Goal: Task Accomplishment & Management: Use online tool/utility

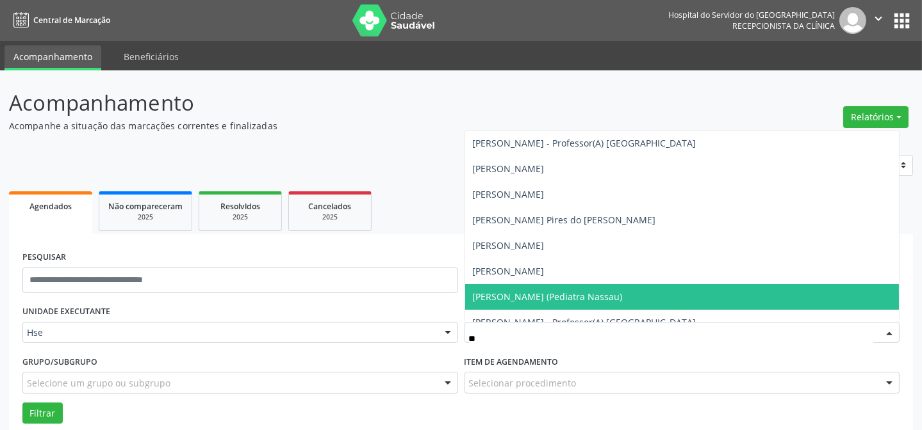
type input "***"
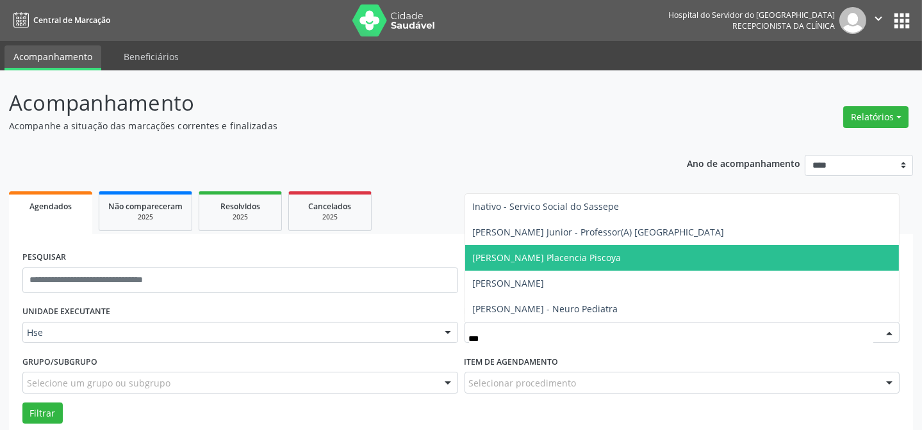
click at [635, 266] on span "[PERSON_NAME] Placencia Piscoya" at bounding box center [682, 258] width 434 height 26
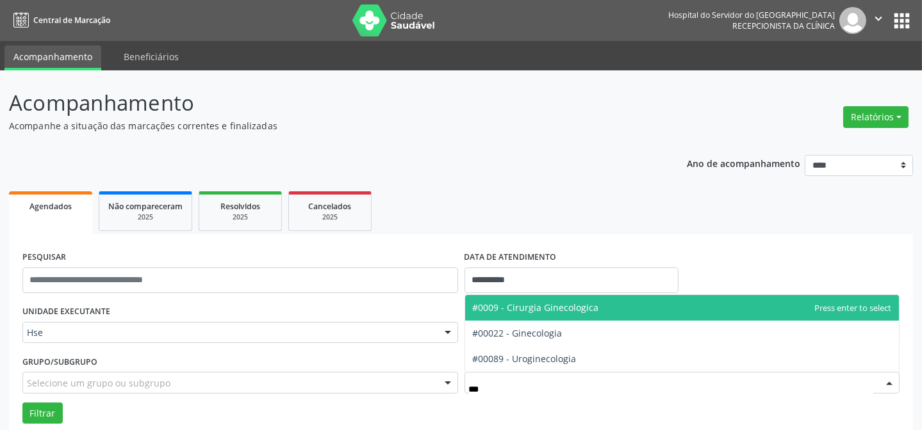
type input "****"
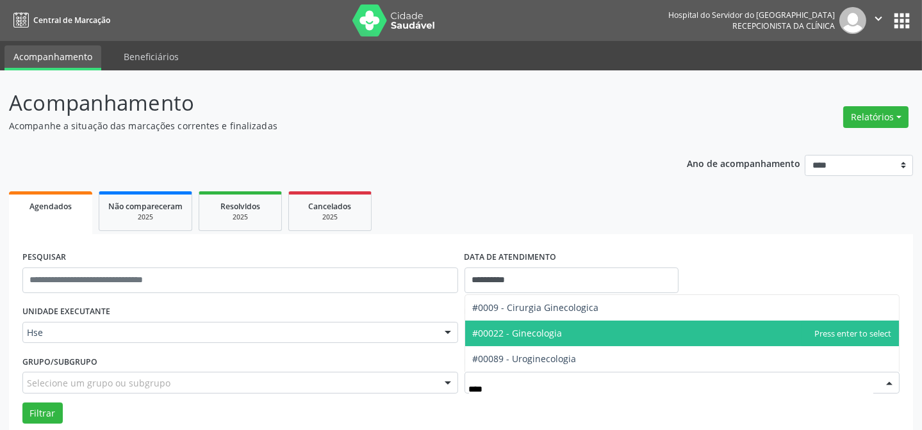
click at [531, 338] on span "#00022 - Ginecologia" at bounding box center [518, 333] width 90 height 12
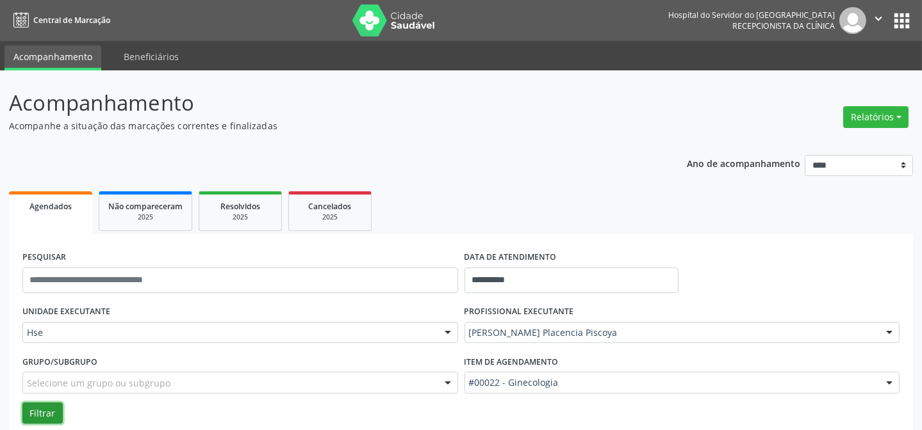
click at [59, 404] on button "Filtrar" at bounding box center [42, 414] width 40 height 22
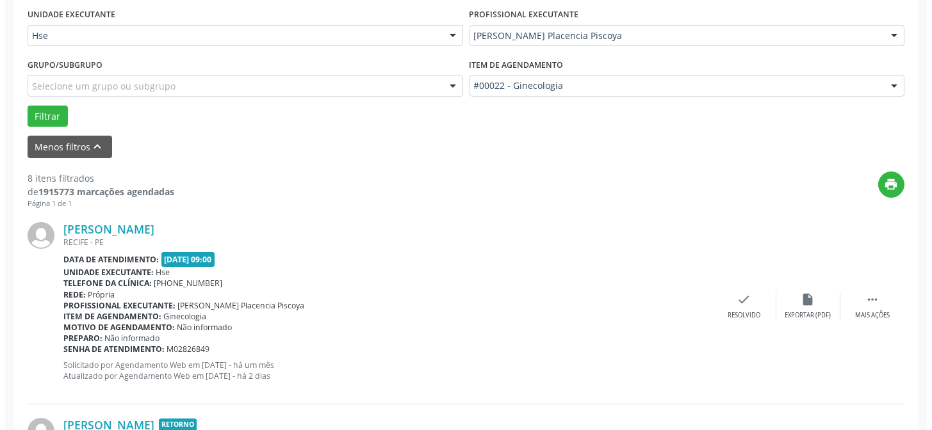
scroll to position [361, 0]
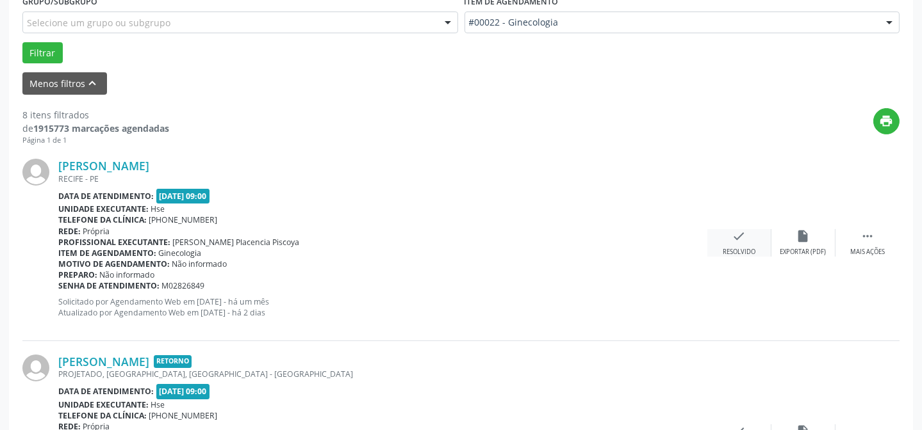
click at [724, 249] on div "Resolvido" at bounding box center [738, 252] width 33 height 9
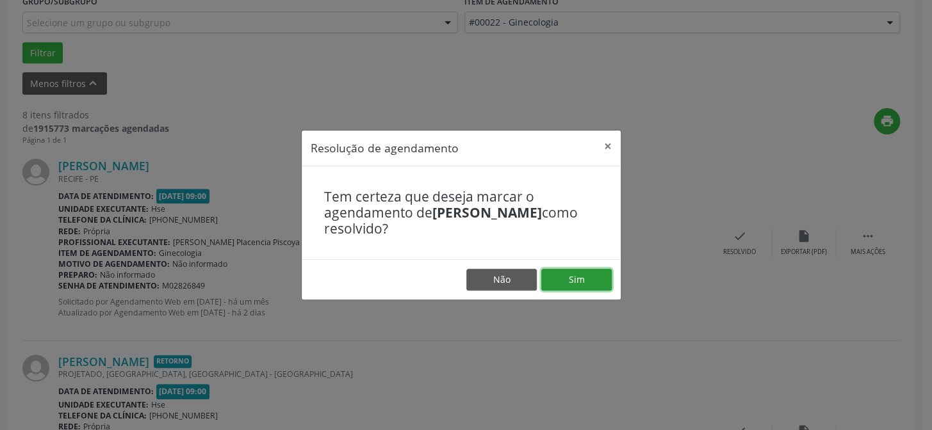
click at [569, 275] on button "Sim" at bounding box center [576, 280] width 70 height 22
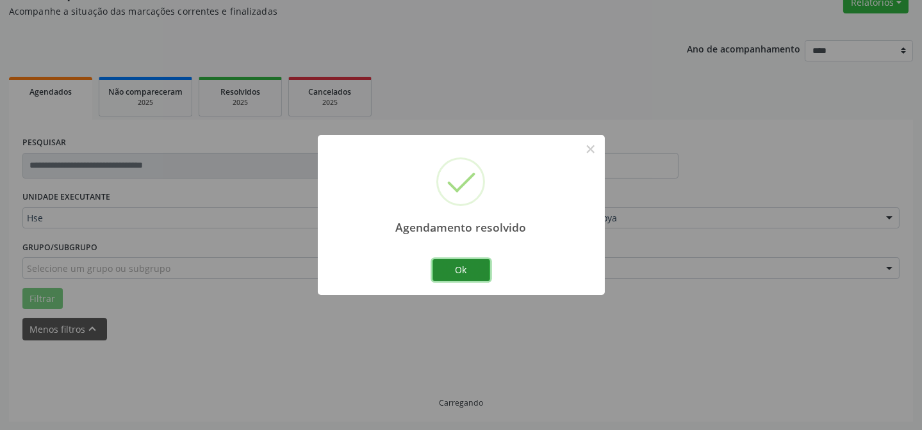
click at [470, 268] on button "Ok" at bounding box center [461, 270] width 58 height 22
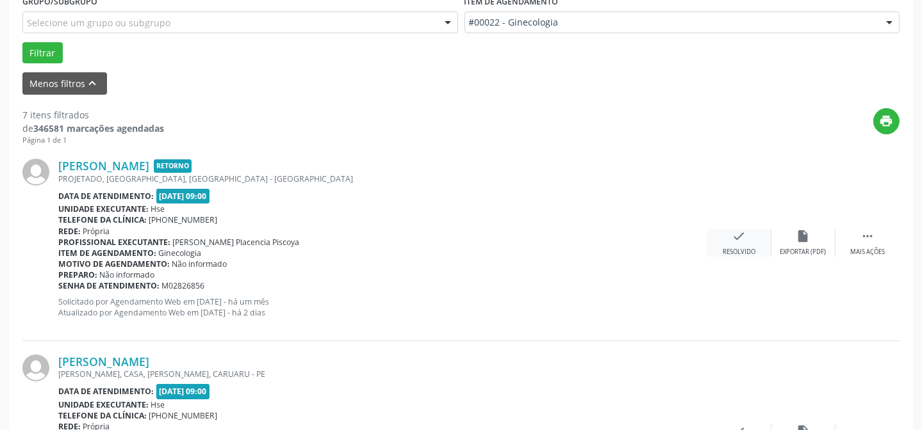
click at [744, 240] on icon "check" at bounding box center [739, 236] width 14 height 14
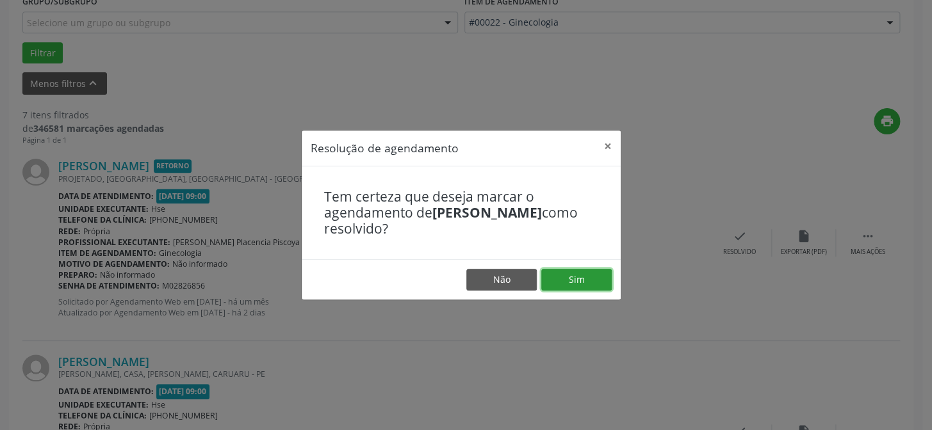
click at [583, 272] on button "Sim" at bounding box center [576, 280] width 70 height 22
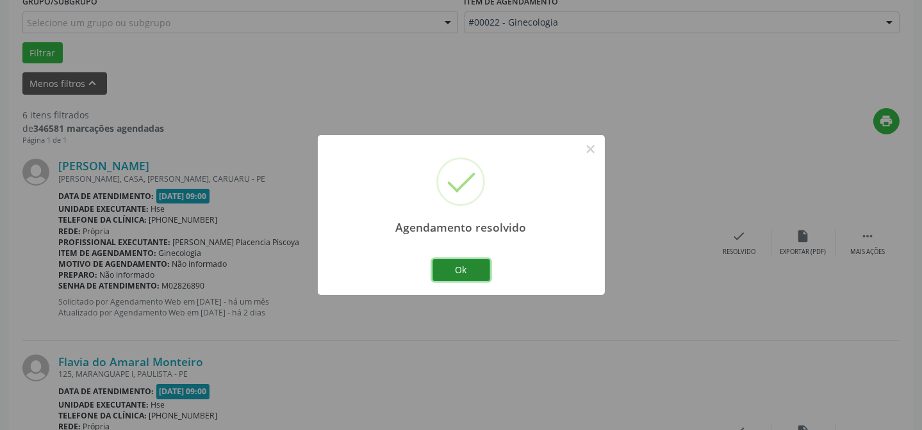
click at [452, 271] on button "Ok" at bounding box center [461, 270] width 58 height 22
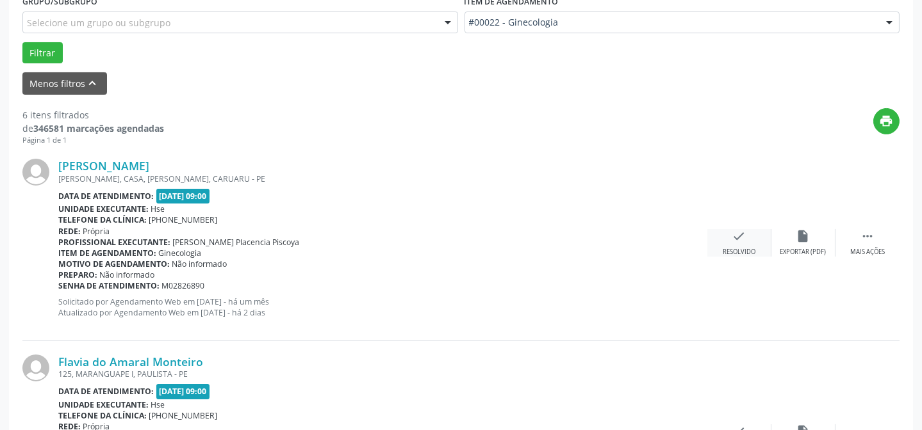
click at [742, 234] on icon "check" at bounding box center [739, 236] width 14 height 14
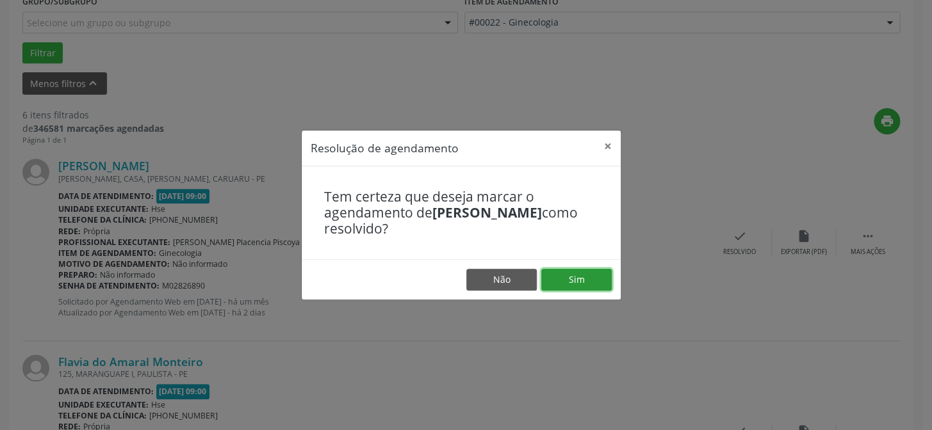
click at [595, 275] on button "Sim" at bounding box center [576, 280] width 70 height 22
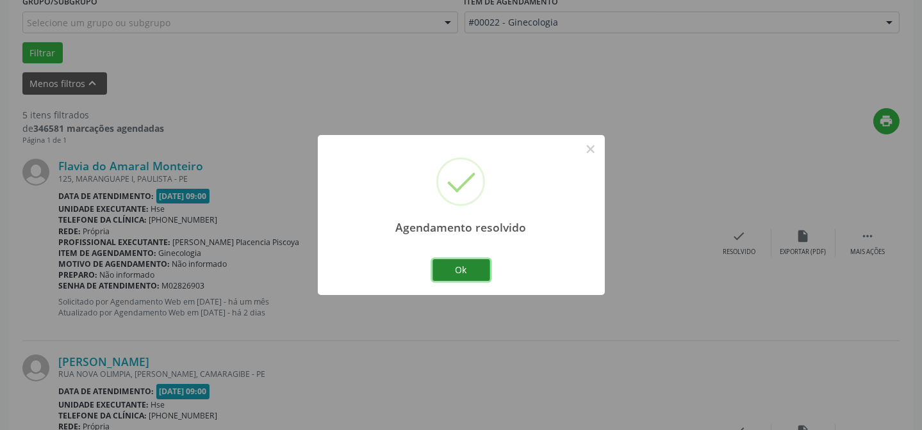
click at [461, 265] on button "Ok" at bounding box center [461, 270] width 58 height 22
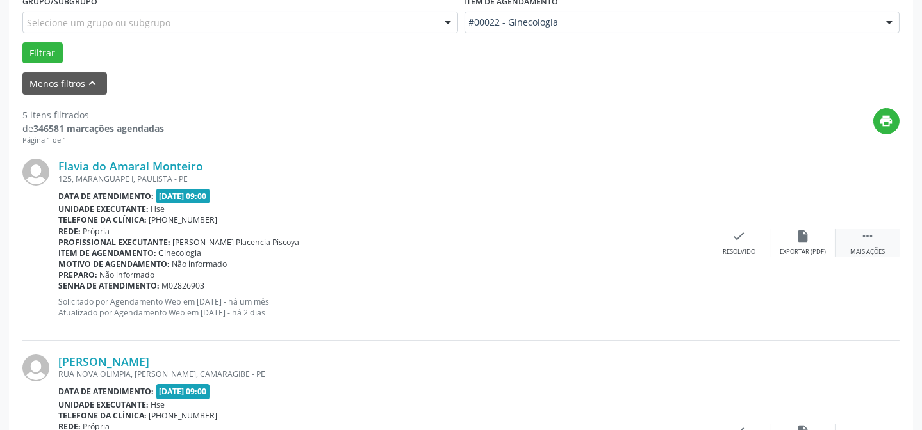
click at [876, 245] on div " Mais ações" at bounding box center [867, 243] width 64 height 28
click at [826, 235] on div "alarm_off Não compareceu" at bounding box center [803, 243] width 64 height 28
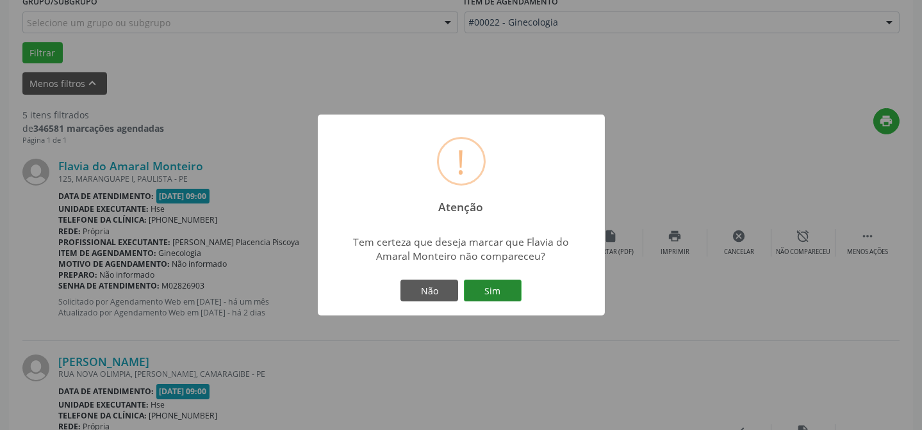
click at [496, 291] on button "Sim" at bounding box center [493, 291] width 58 height 22
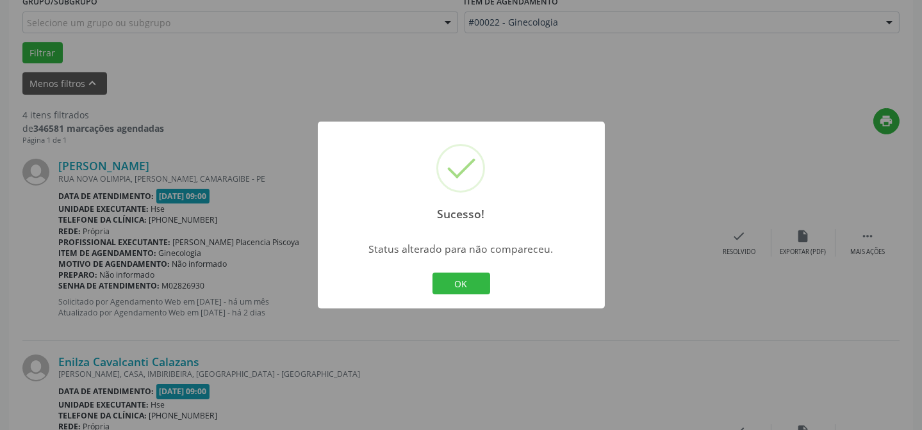
click at [465, 288] on button "OK" at bounding box center [461, 284] width 58 height 22
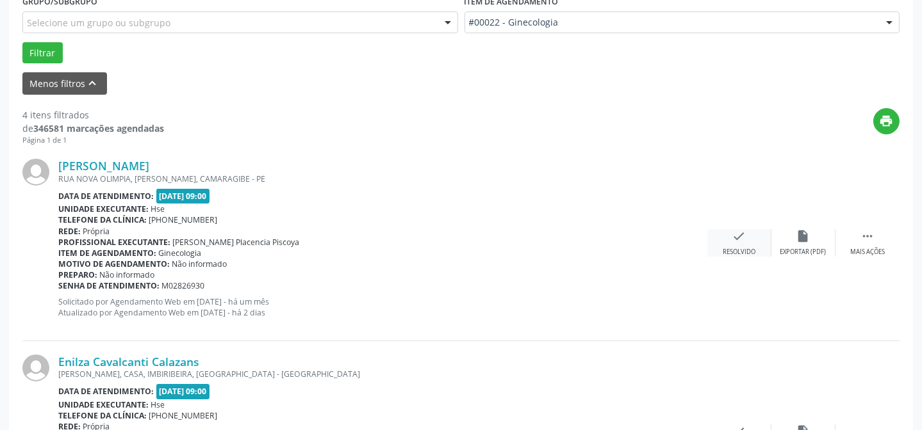
click at [744, 236] on icon "check" at bounding box center [739, 236] width 14 height 14
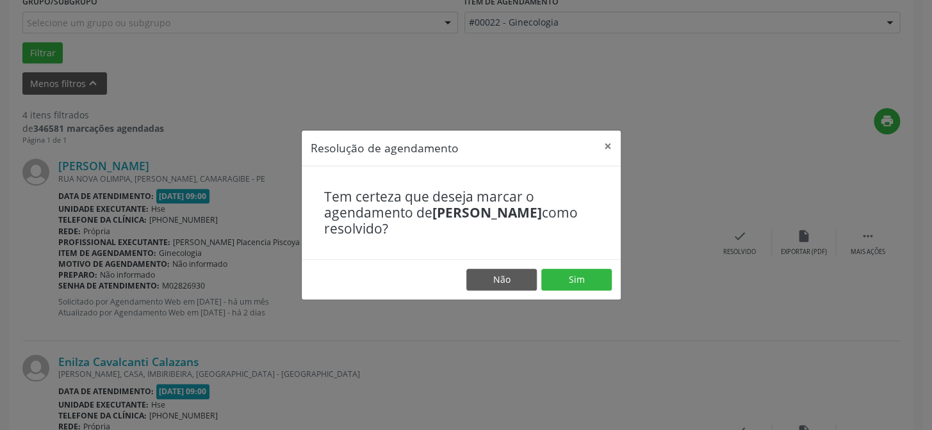
click at [591, 266] on footer "Não Sim" at bounding box center [461, 279] width 319 height 40
click at [587, 272] on button "Sim" at bounding box center [576, 280] width 70 height 22
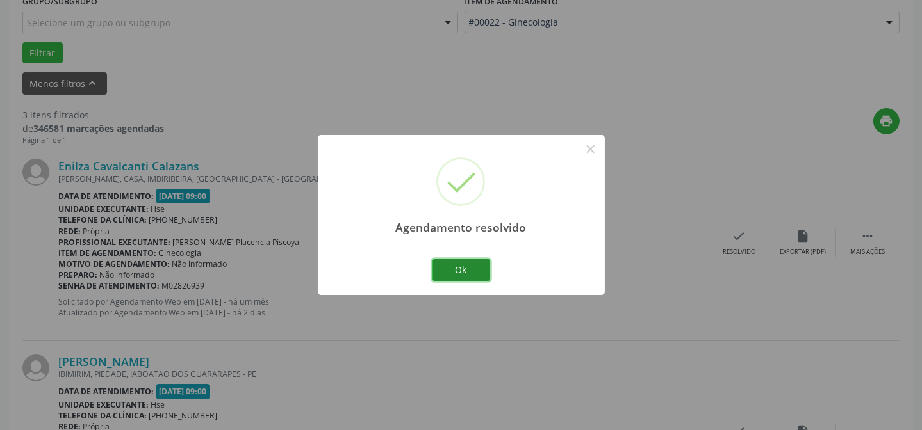
click at [477, 266] on button "Ok" at bounding box center [461, 270] width 58 height 22
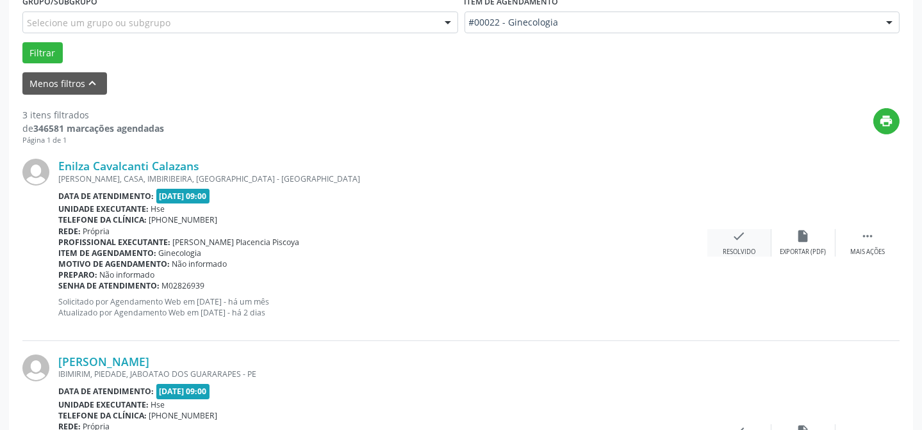
click at [736, 230] on icon "check" at bounding box center [739, 236] width 14 height 14
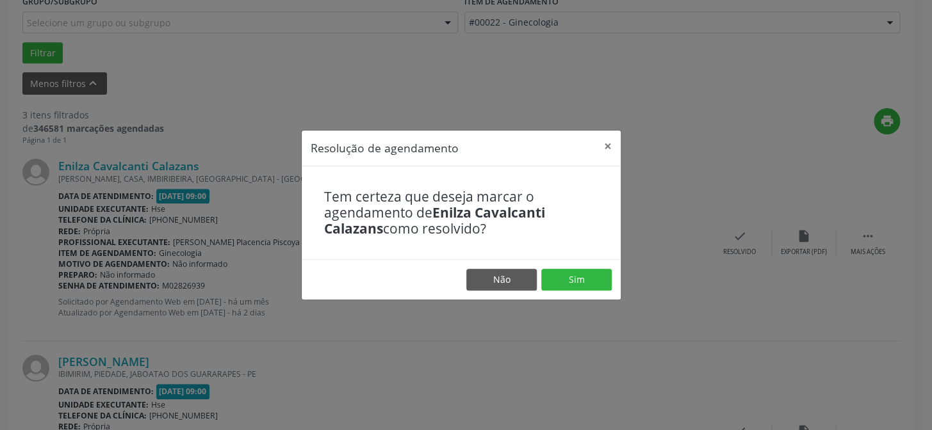
click at [591, 268] on footer "Não Sim" at bounding box center [461, 279] width 319 height 40
click at [585, 273] on button "Sim" at bounding box center [576, 280] width 70 height 22
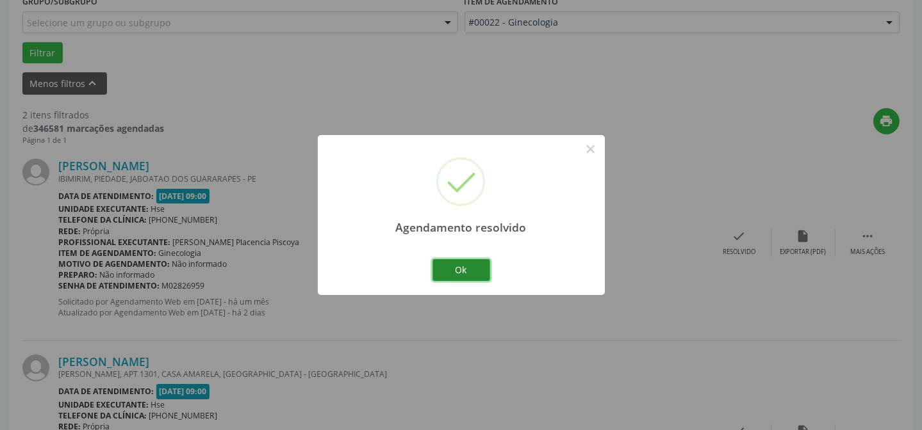
click at [461, 267] on button "Ok" at bounding box center [461, 270] width 58 height 22
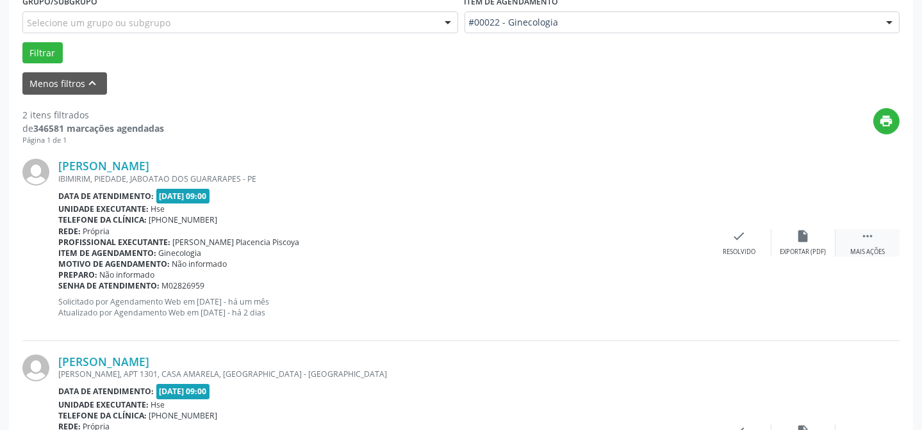
click at [867, 237] on icon "" at bounding box center [867, 236] width 14 height 14
click at [797, 237] on icon "alarm_off" at bounding box center [803, 236] width 14 height 14
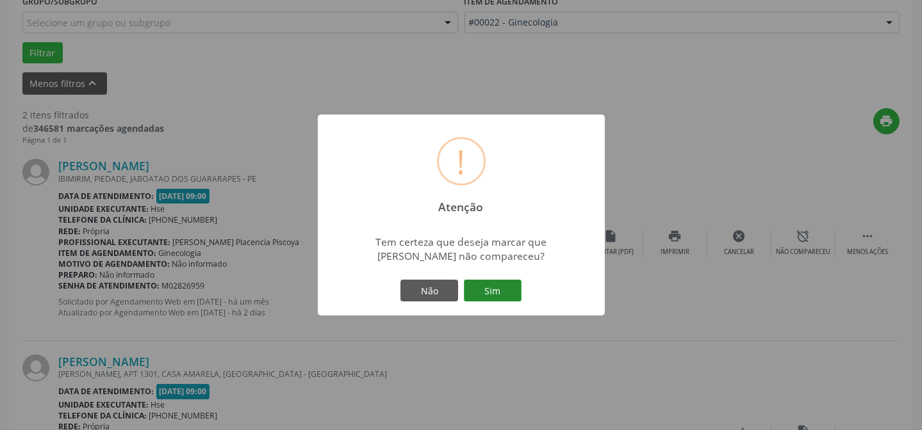
click at [486, 282] on button "Sim" at bounding box center [493, 291] width 58 height 22
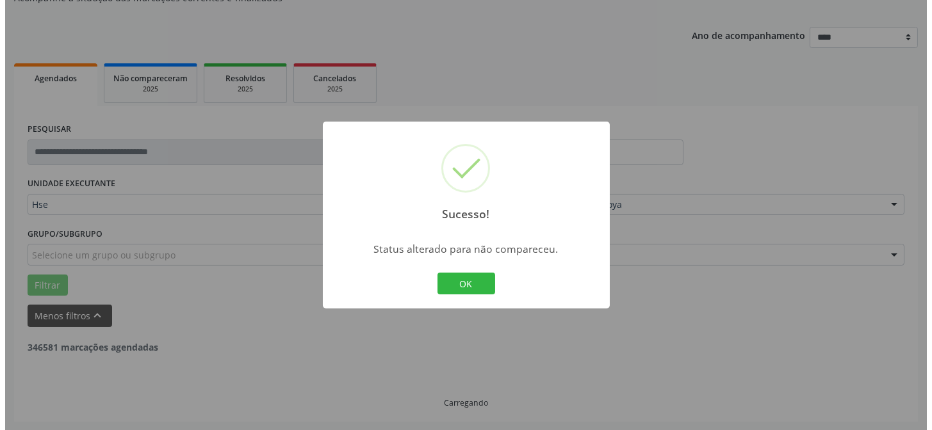
scroll to position [293, 0]
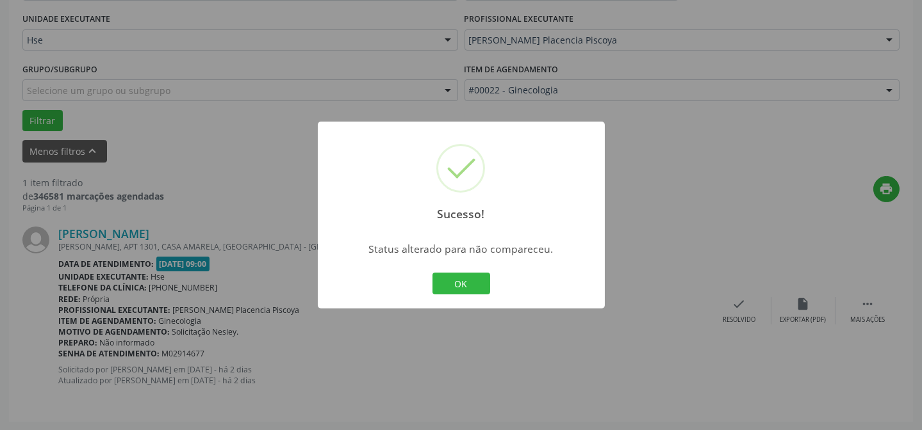
click at [445, 261] on div "Sucesso! × Status alterado para não compareceu. OK Cancel" at bounding box center [461, 215] width 287 height 187
click at [469, 282] on button "OK" at bounding box center [461, 284] width 58 height 22
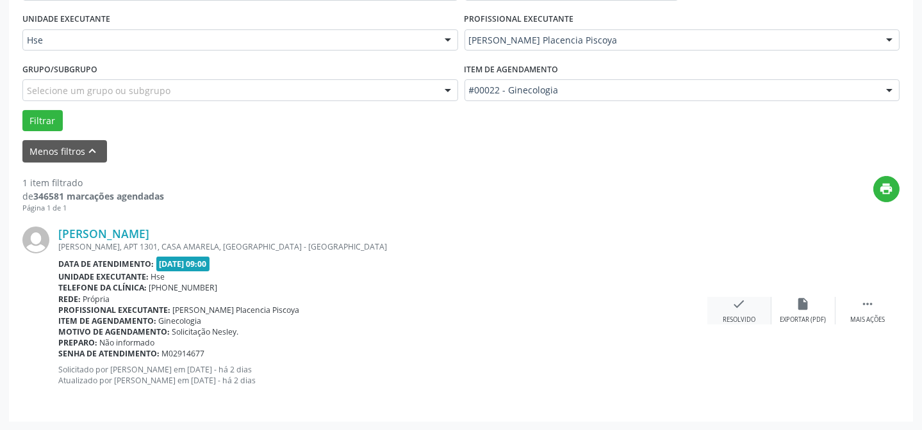
click at [737, 304] on icon "check" at bounding box center [739, 304] width 14 height 14
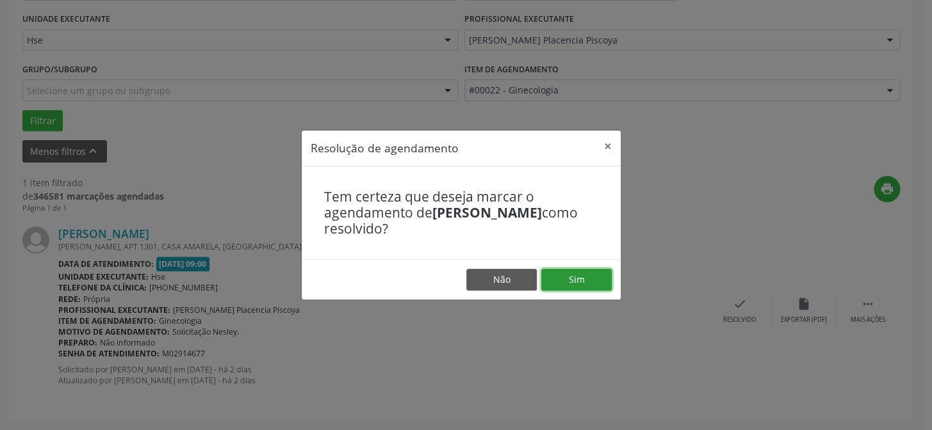
click at [595, 275] on button "Sim" at bounding box center [576, 280] width 70 height 22
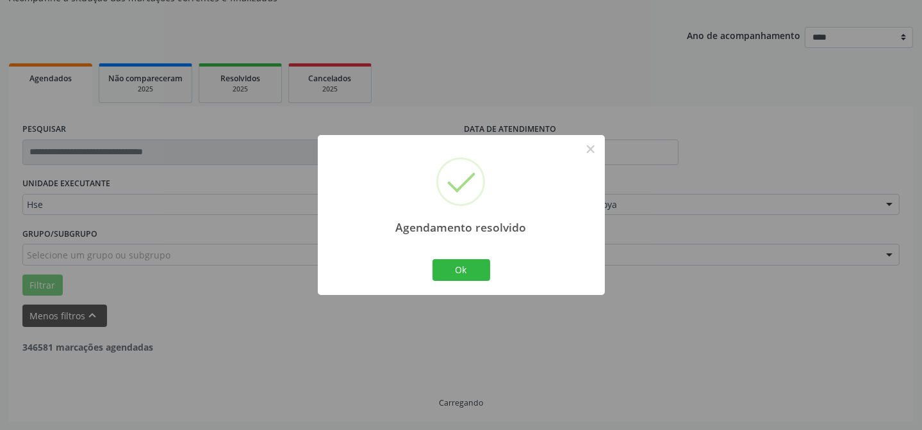
scroll to position [86, 0]
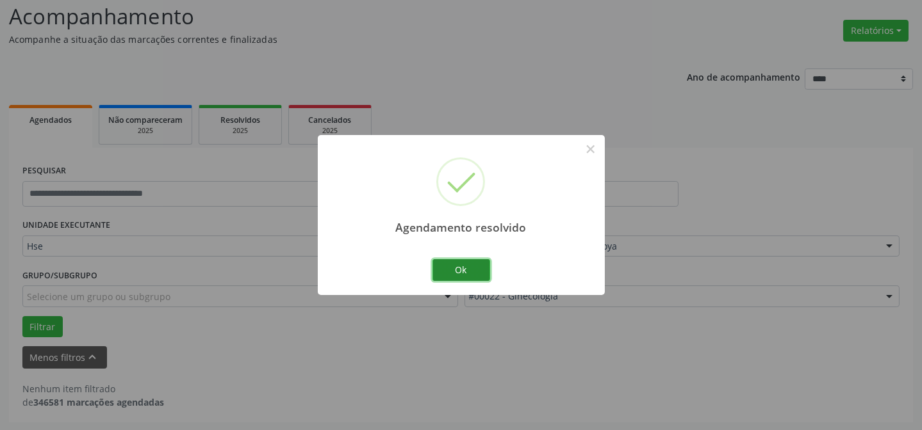
click at [470, 269] on button "Ok" at bounding box center [461, 270] width 58 height 22
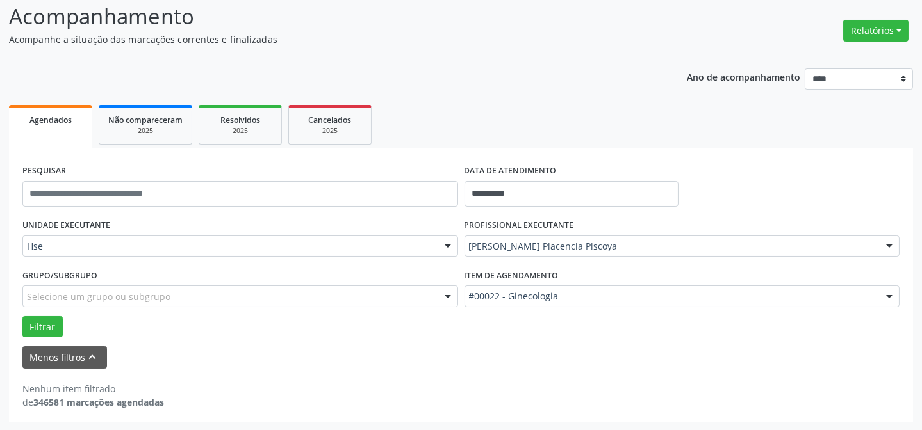
scroll to position [28, 0]
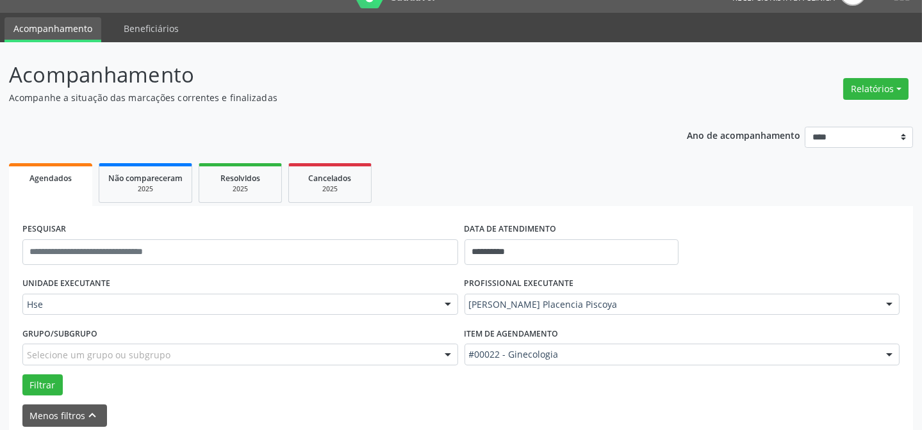
click at [564, 151] on div "**********" at bounding box center [461, 299] width 904 height 363
